Goal: Task Accomplishment & Management: Manage account settings

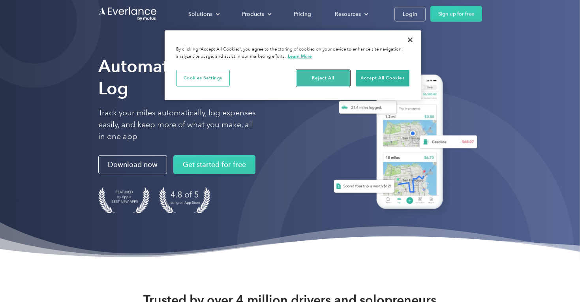
click at [326, 75] on button "Reject All" at bounding box center [322, 78] width 53 height 17
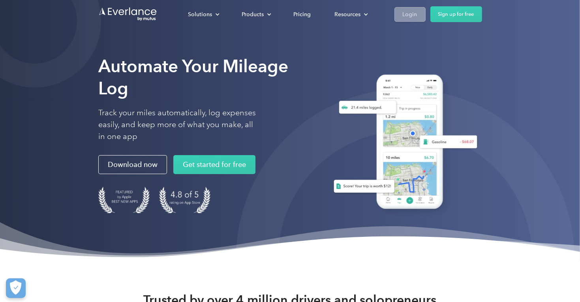
click at [407, 14] on div "Login" at bounding box center [410, 14] width 15 height 10
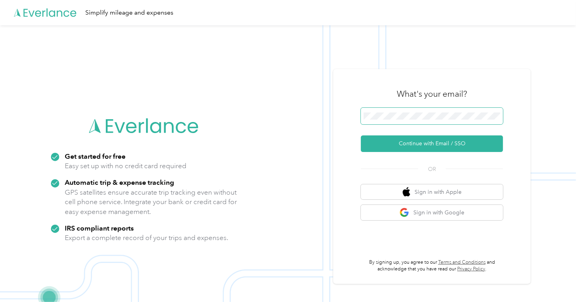
click at [361, 135] on button "Continue with Email / SSO" at bounding box center [432, 143] width 142 height 17
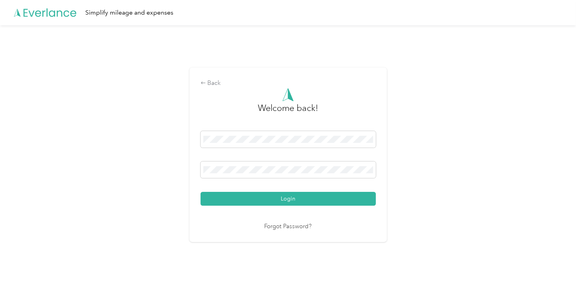
click at [200, 192] on button "Login" at bounding box center [287, 199] width 175 height 14
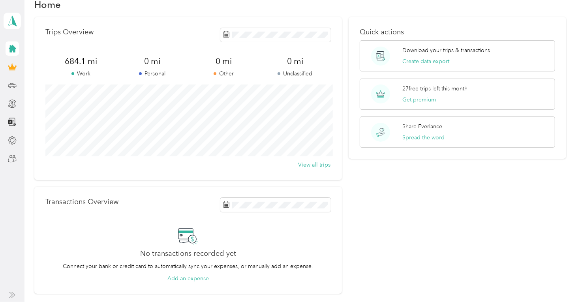
scroll to position [44, 0]
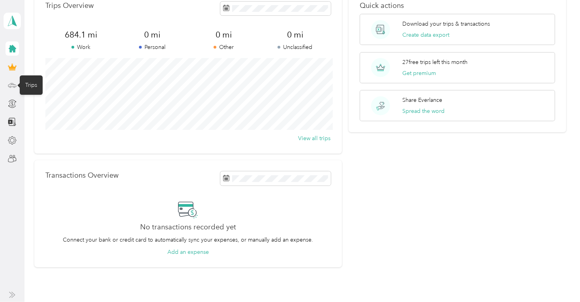
click at [11, 86] on icon at bounding box center [12, 85] width 9 height 9
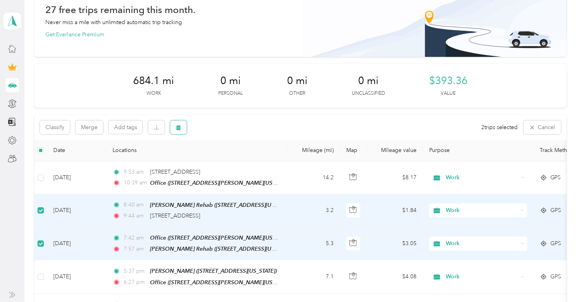
click at [176, 126] on icon "button" at bounding box center [179, 128] width 6 height 6
click at [231, 159] on button "Yes" at bounding box center [236, 160] width 15 height 13
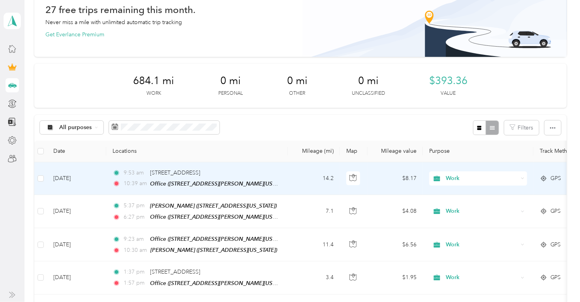
click at [290, 182] on td "14.2" at bounding box center [314, 178] width 52 height 33
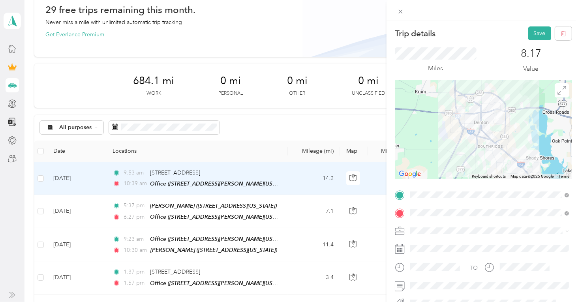
click at [40, 178] on div "Trip details Save This trip cannot be edited because it is either under review,…" at bounding box center [290, 151] width 580 height 302
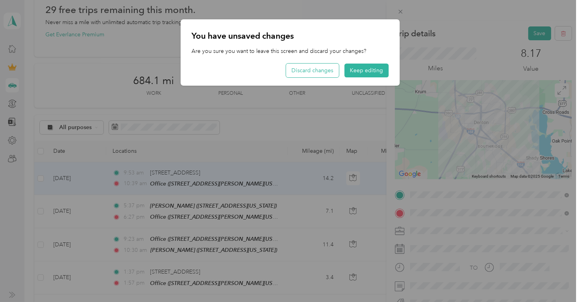
click at [314, 69] on button "Discard changes" at bounding box center [312, 71] width 53 height 14
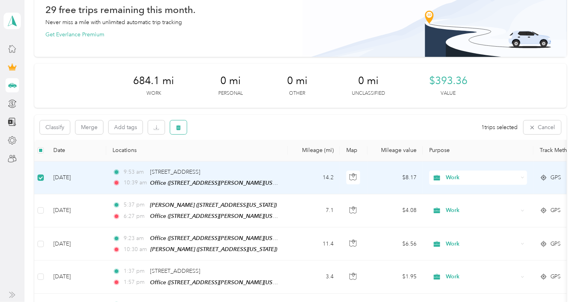
click at [176, 127] on icon "button" at bounding box center [179, 128] width 6 height 6
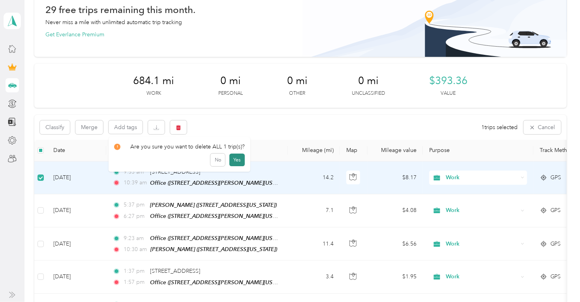
click at [230, 157] on button "Yes" at bounding box center [236, 160] width 15 height 13
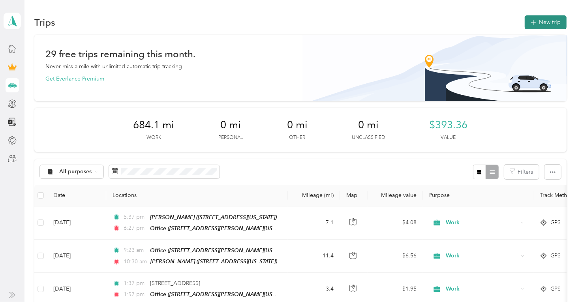
click at [557, 22] on button "New trip" at bounding box center [546, 22] width 42 height 14
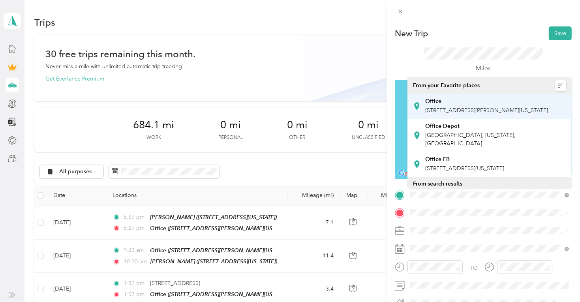
click at [444, 110] on span "2809 Beverly Dr, 76209, Denton, Texas, United States" at bounding box center [486, 110] width 123 height 7
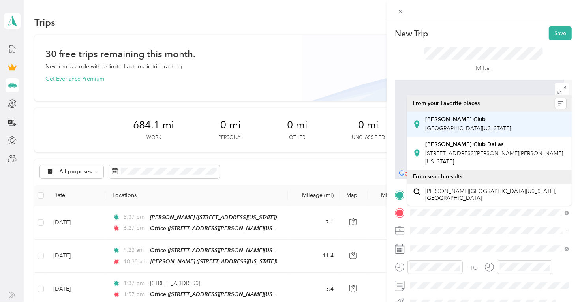
click at [436, 131] on div "Sams Club West University Drive, 76201, Denton, Texas, United States" at bounding box center [468, 124] width 86 height 17
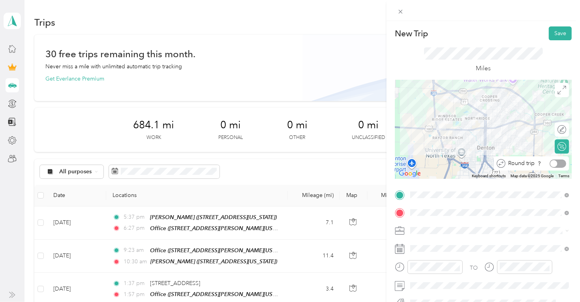
click at [553, 162] on div at bounding box center [553, 163] width 7 height 7
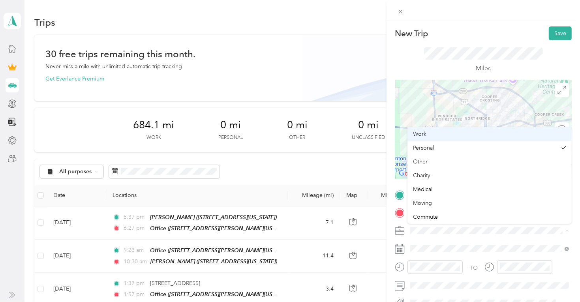
click at [424, 133] on span "Work" at bounding box center [419, 134] width 13 height 7
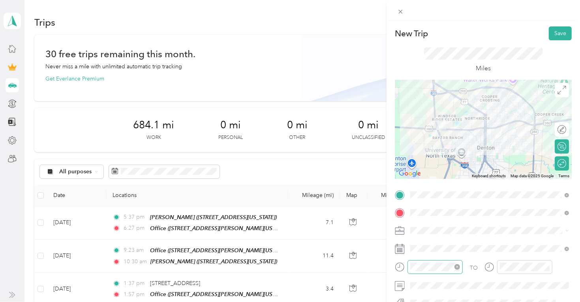
click at [459, 266] on icon "close-circle" at bounding box center [457, 267] width 6 height 6
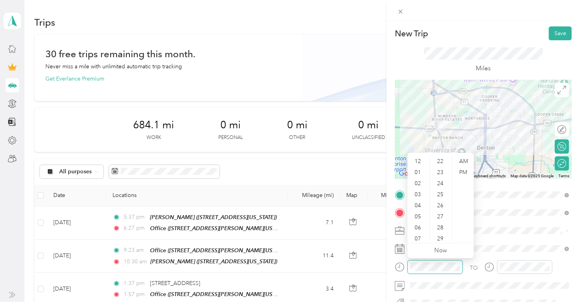
scroll to position [243, 0]
click at [420, 207] on div "04" at bounding box center [418, 205] width 19 height 11
click at [417, 217] on div "09" at bounding box center [418, 216] width 19 height 11
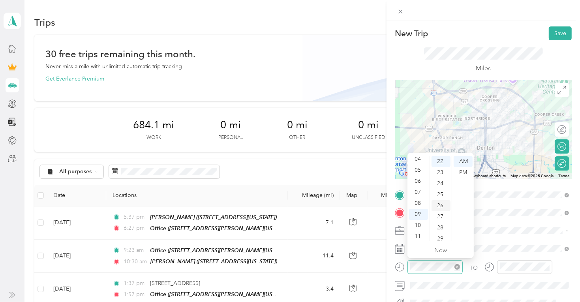
click at [439, 204] on div "26" at bounding box center [440, 205] width 19 height 11
click at [434, 216] on div "45" at bounding box center [440, 217] width 19 height 11
click at [439, 161] on div "45" at bounding box center [440, 161] width 19 height 11
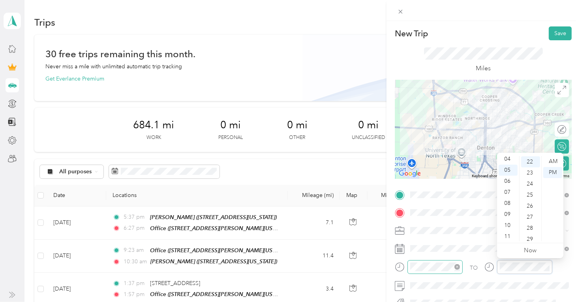
scroll to position [243, 0]
click at [505, 225] on div "10" at bounding box center [507, 225] width 19 height 11
click at [532, 172] on div "15" at bounding box center [530, 172] width 19 height 11
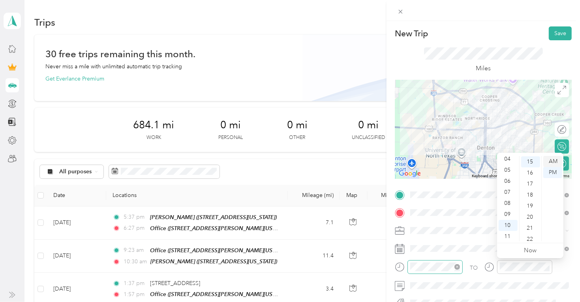
click at [551, 161] on div "AM" at bounding box center [552, 161] width 19 height 11
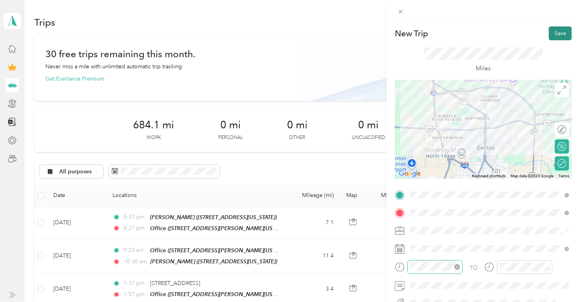
click at [557, 34] on button "Save" at bounding box center [560, 33] width 23 height 14
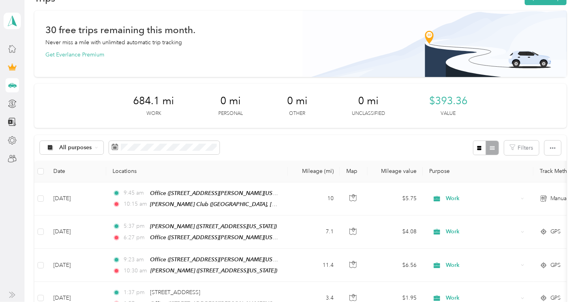
scroll to position [0, 0]
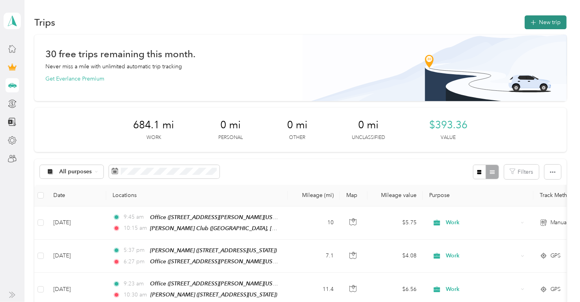
click at [553, 21] on button "New trip" at bounding box center [546, 22] width 42 height 14
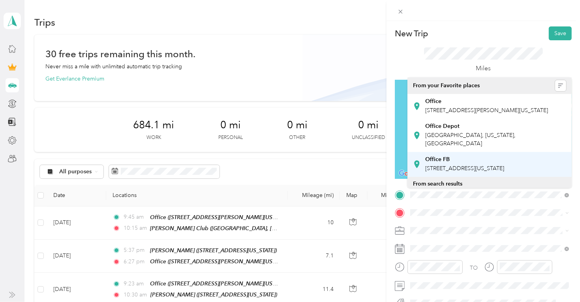
click at [440, 171] on span "13910 Pyramid Drive, 75234, Farmers Branch, Texas, United States" at bounding box center [464, 168] width 79 height 7
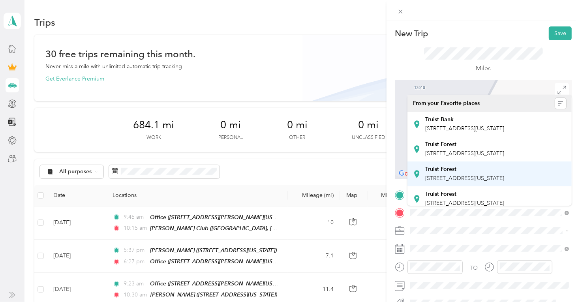
click at [437, 182] on span "3550 Forest Lane, Dallas, 75234, Dallas, Texas, United States" at bounding box center [464, 178] width 79 height 7
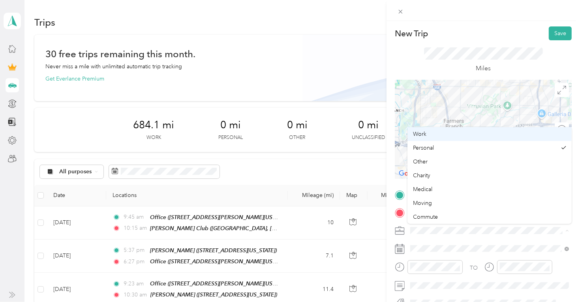
click at [414, 133] on span "Work" at bounding box center [419, 134] width 13 height 7
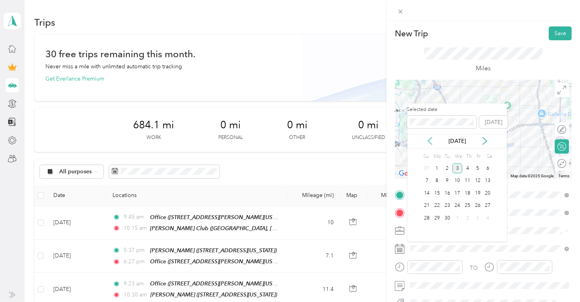
click at [429, 138] on icon at bounding box center [430, 141] width 8 height 8
click at [478, 217] on div "29" at bounding box center [477, 218] width 10 height 10
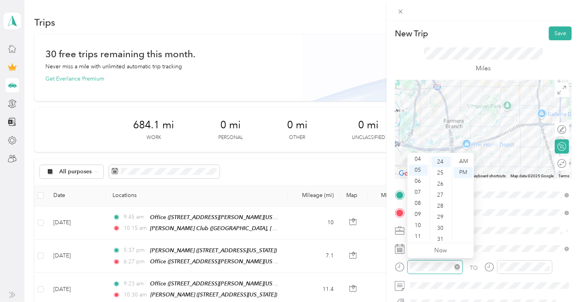
scroll to position [265, 0]
click at [418, 192] on div "07" at bounding box center [418, 192] width 19 height 11
click at [439, 228] on div "30" at bounding box center [440, 228] width 19 height 11
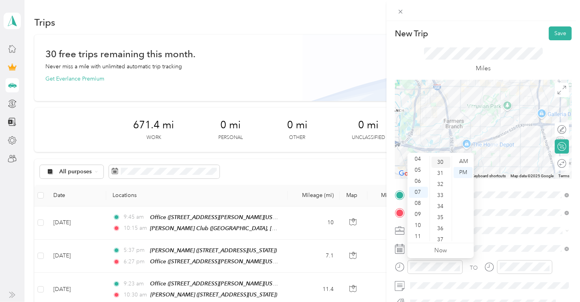
click at [440, 163] on div "30" at bounding box center [440, 162] width 19 height 11
click at [461, 160] on div "AM" at bounding box center [462, 161] width 19 height 11
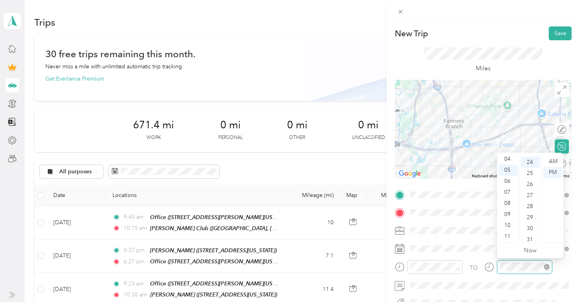
scroll to position [265, 0]
click at [506, 203] on div "08" at bounding box center [507, 203] width 19 height 11
click at [532, 192] on div "27" at bounding box center [530, 194] width 19 height 11
click at [527, 163] on div "00" at bounding box center [530, 161] width 19 height 11
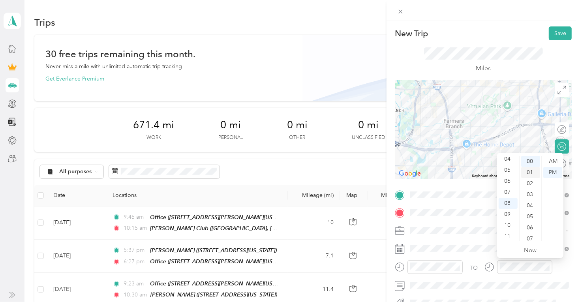
click at [553, 157] on div "AM" at bounding box center [552, 161] width 19 height 11
click at [474, 237] on div "TO Add photo" at bounding box center [483, 275] width 177 height 172
click at [560, 163] on div at bounding box center [557, 163] width 17 height 8
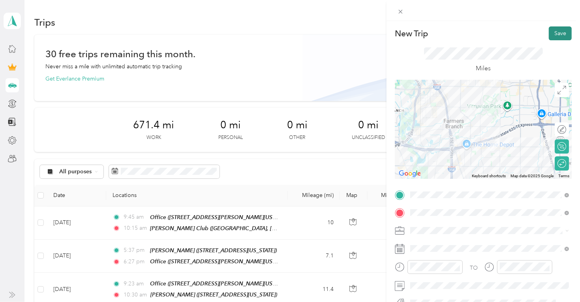
click at [555, 31] on button "Save" at bounding box center [560, 33] width 23 height 14
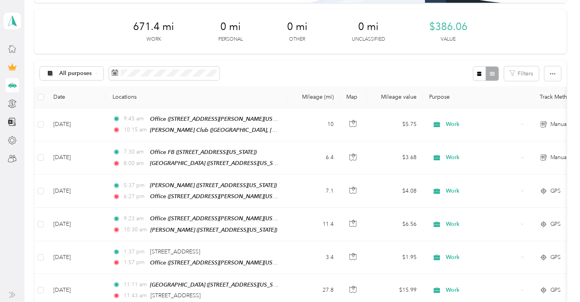
scroll to position [101, 0]
